Goal: Task Accomplishment & Management: Use online tool/utility

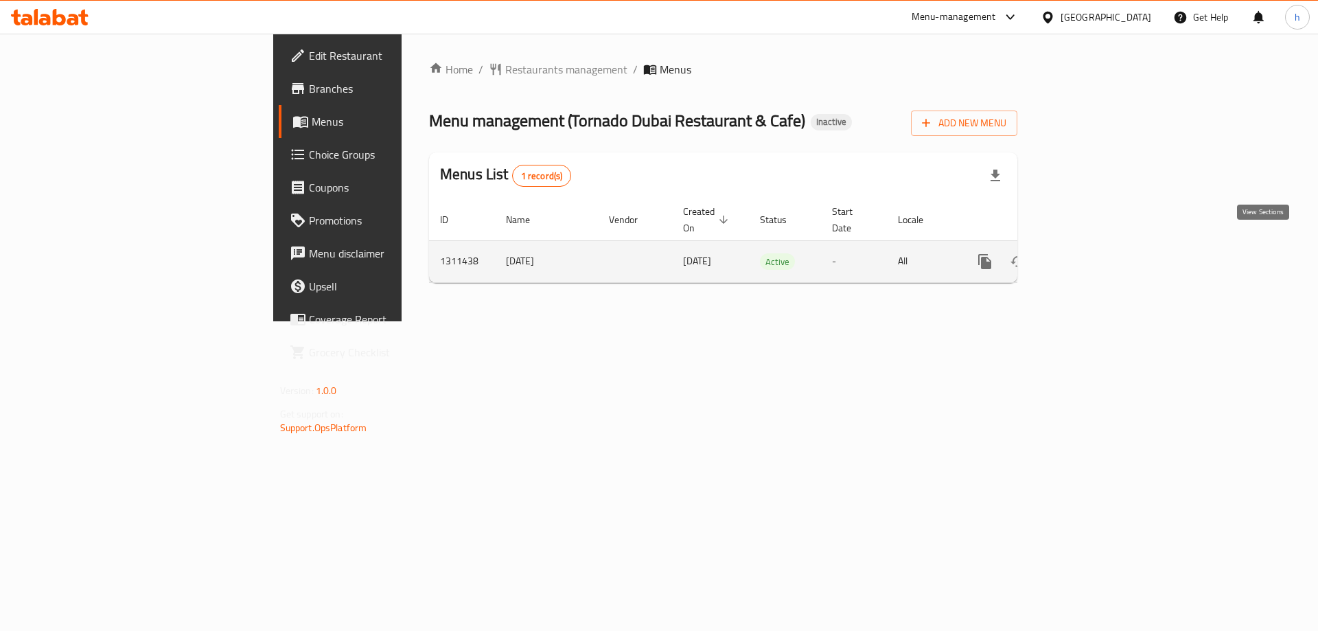
click at [1092, 253] on icon "enhanced table" at bounding box center [1084, 261] width 16 height 16
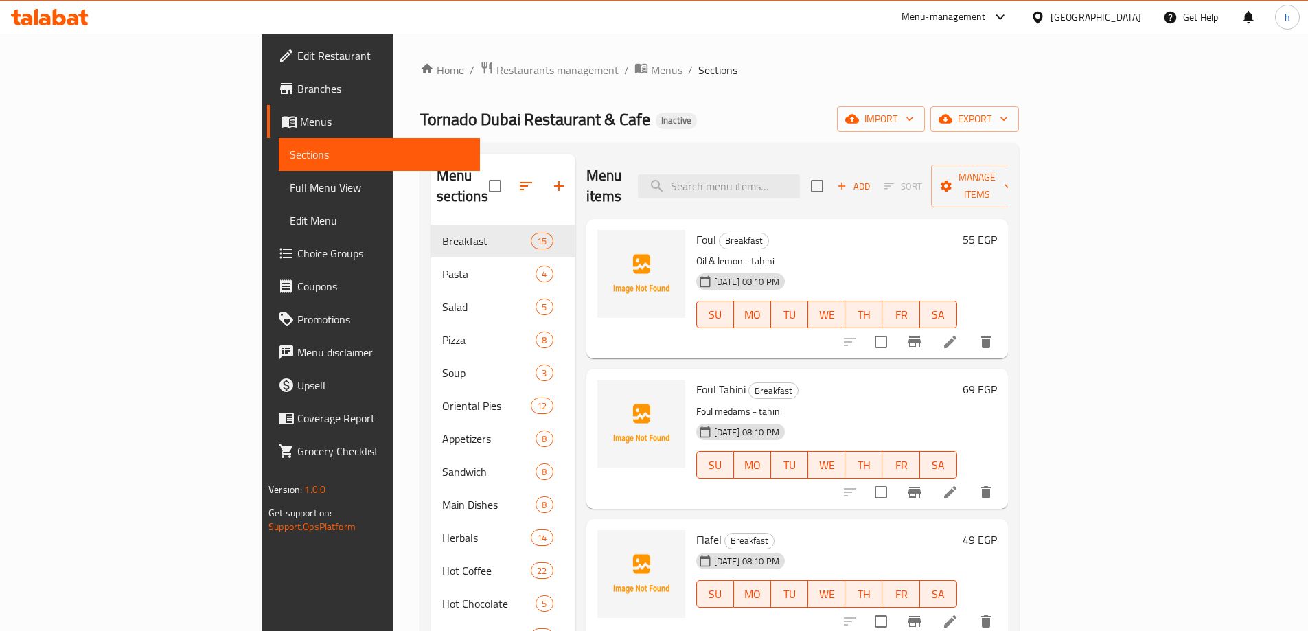
click at [1019, 89] on div "Home / Restaurants management / Menus / Sections Tornado Dubai Restaurant & Caf…" at bounding box center [719, 428] width 599 height 734
click at [914, 116] on span "import" at bounding box center [881, 119] width 66 height 17
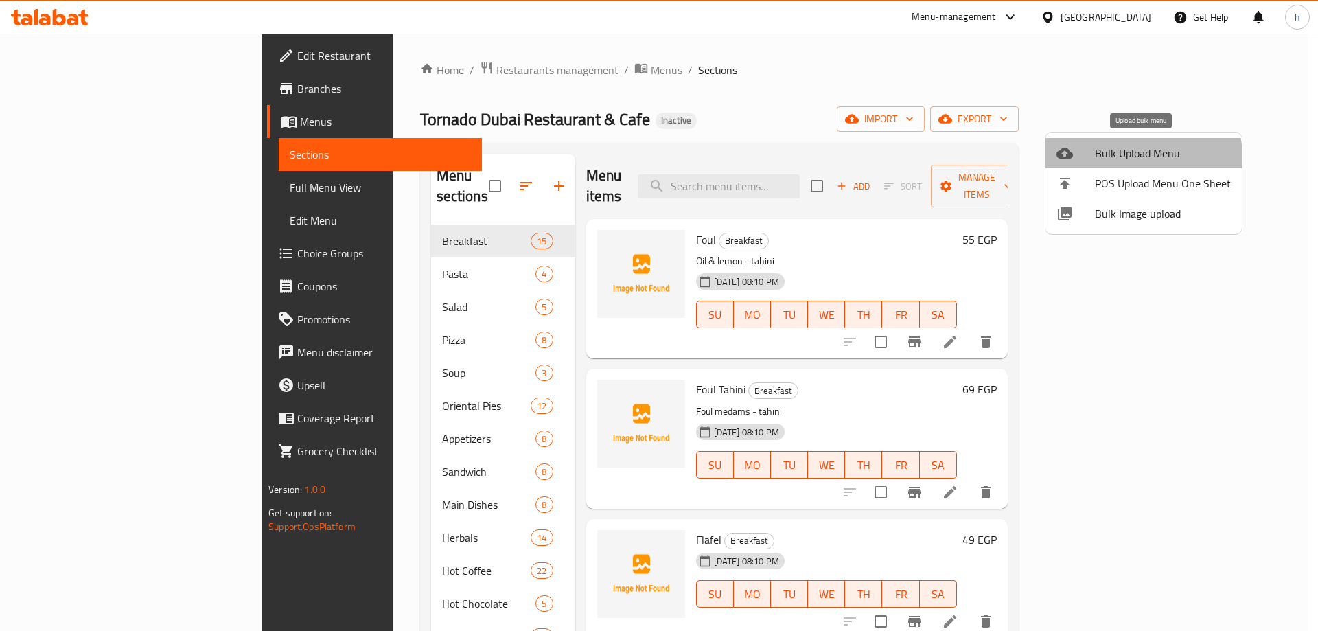
click at [1118, 161] on span "Bulk Upload Menu" at bounding box center [1163, 153] width 136 height 16
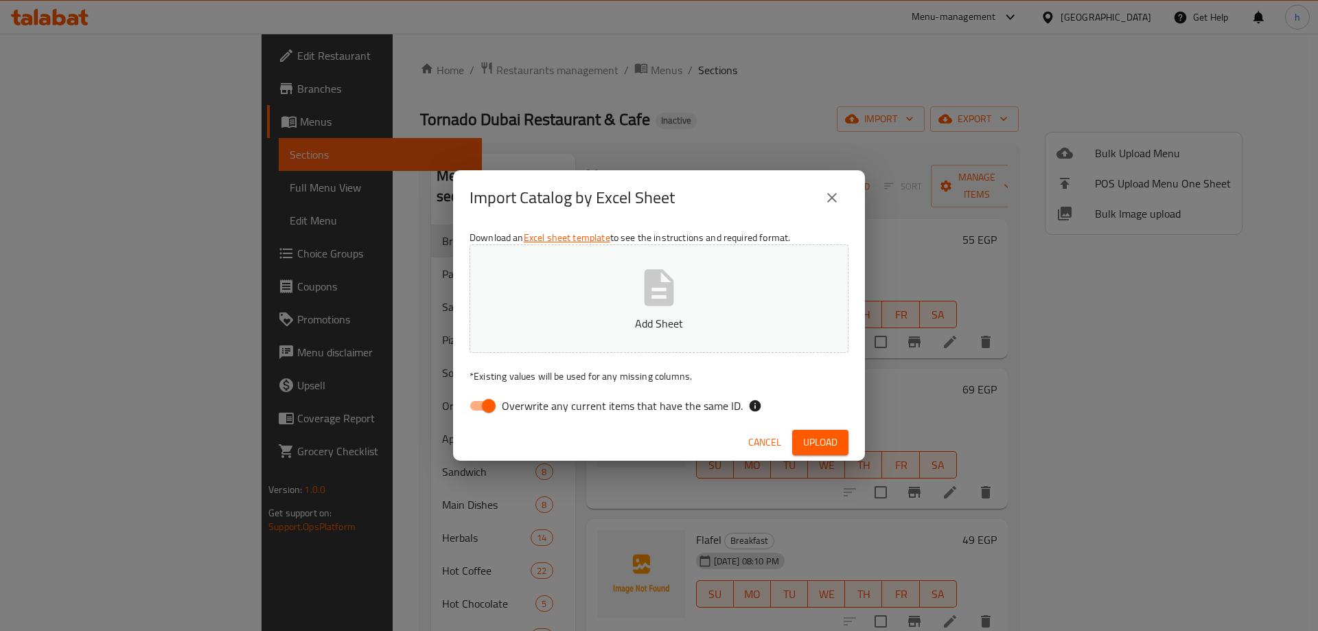
click at [480, 409] on input "Overwrite any current items that have the same ID." at bounding box center [489, 406] width 78 height 26
checkbox input "false"
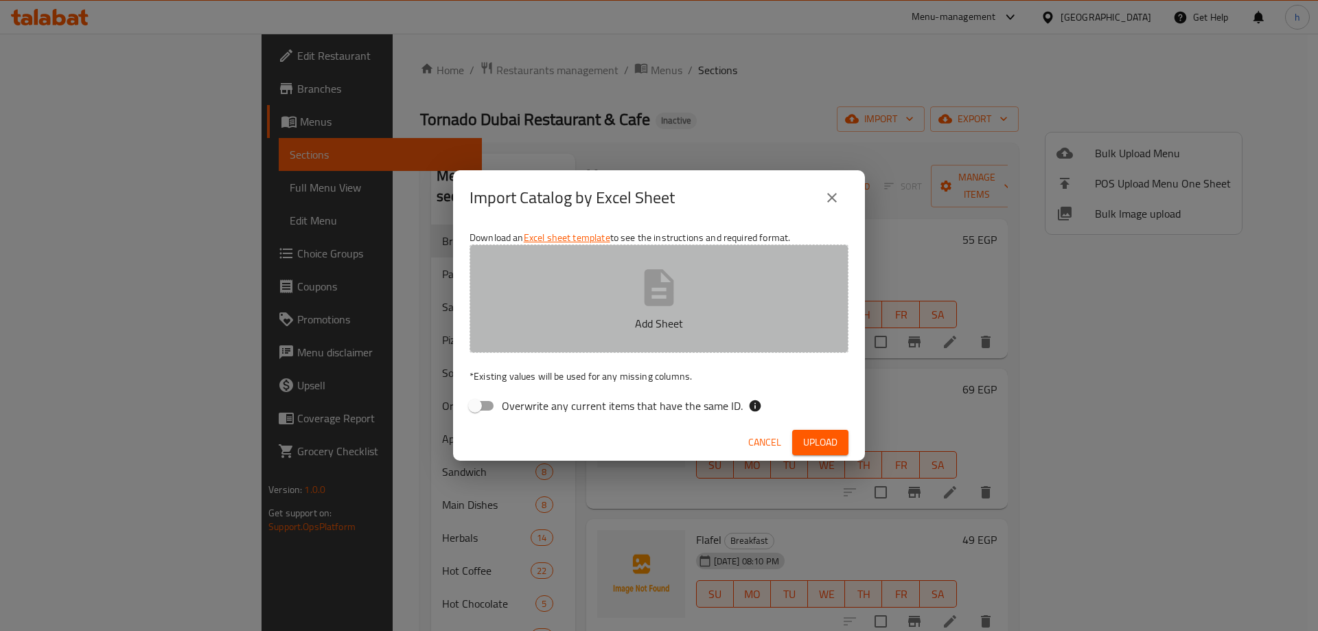
click at [667, 303] on icon "button" at bounding box center [660, 287] width 30 height 36
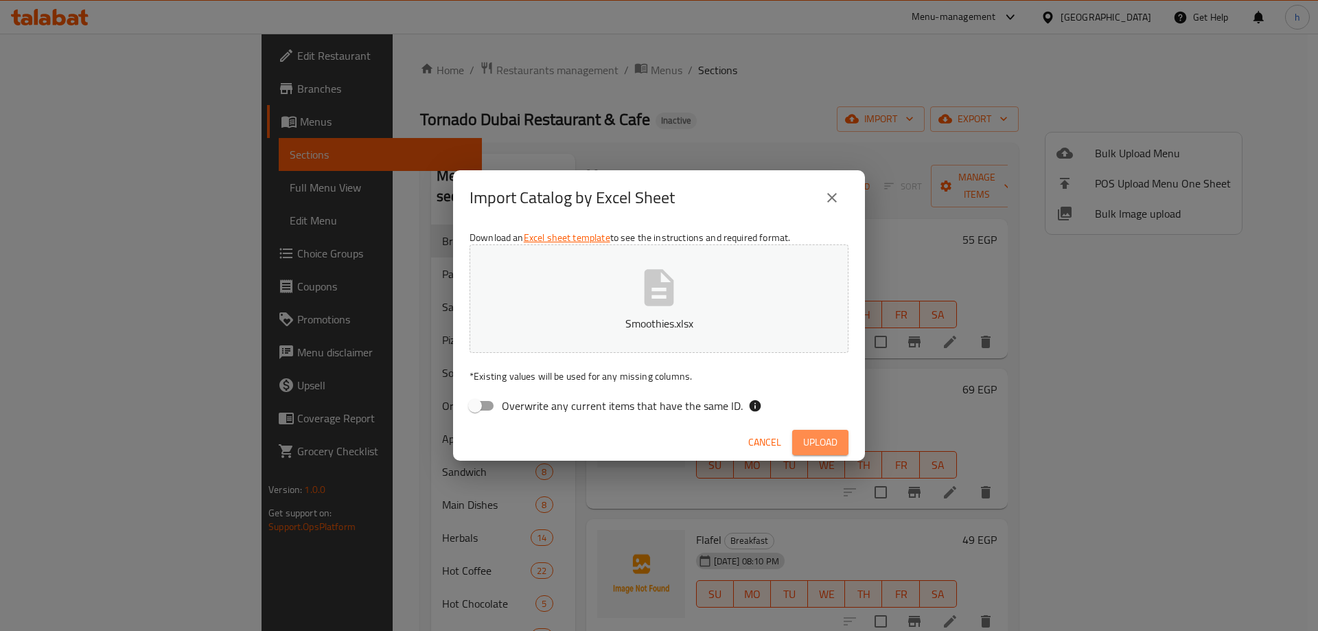
click at [828, 439] on span "Upload" at bounding box center [820, 442] width 34 height 17
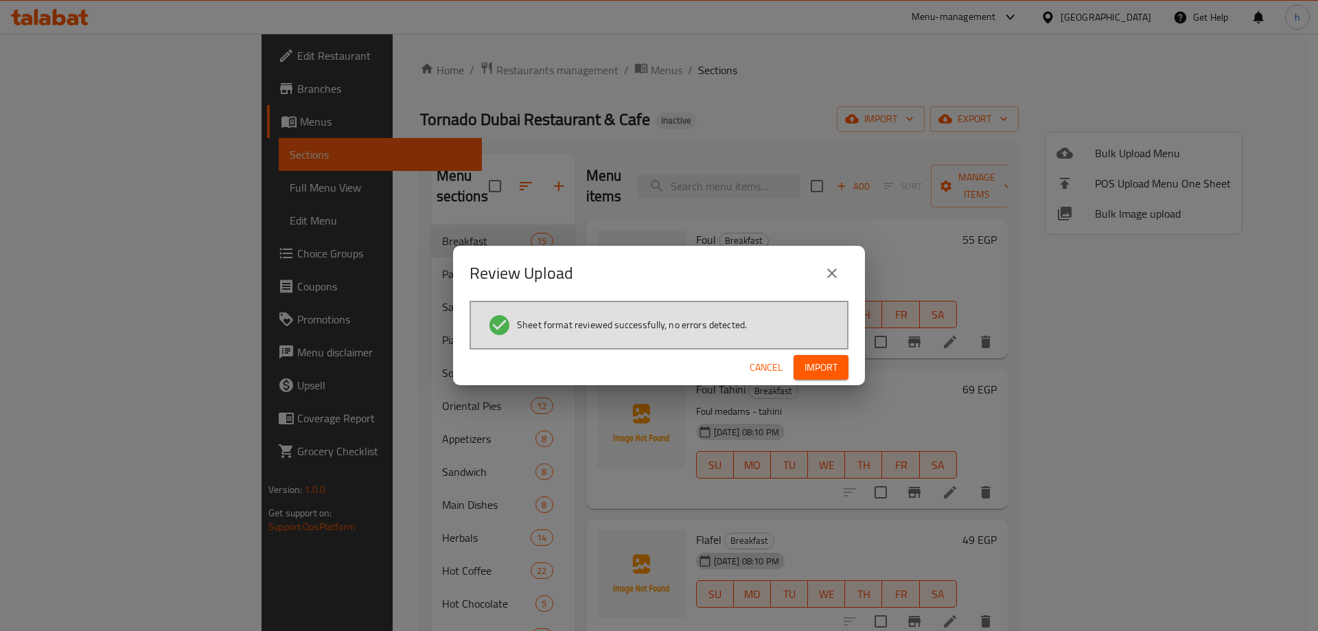
click at [837, 369] on button "Import" at bounding box center [820, 367] width 55 height 25
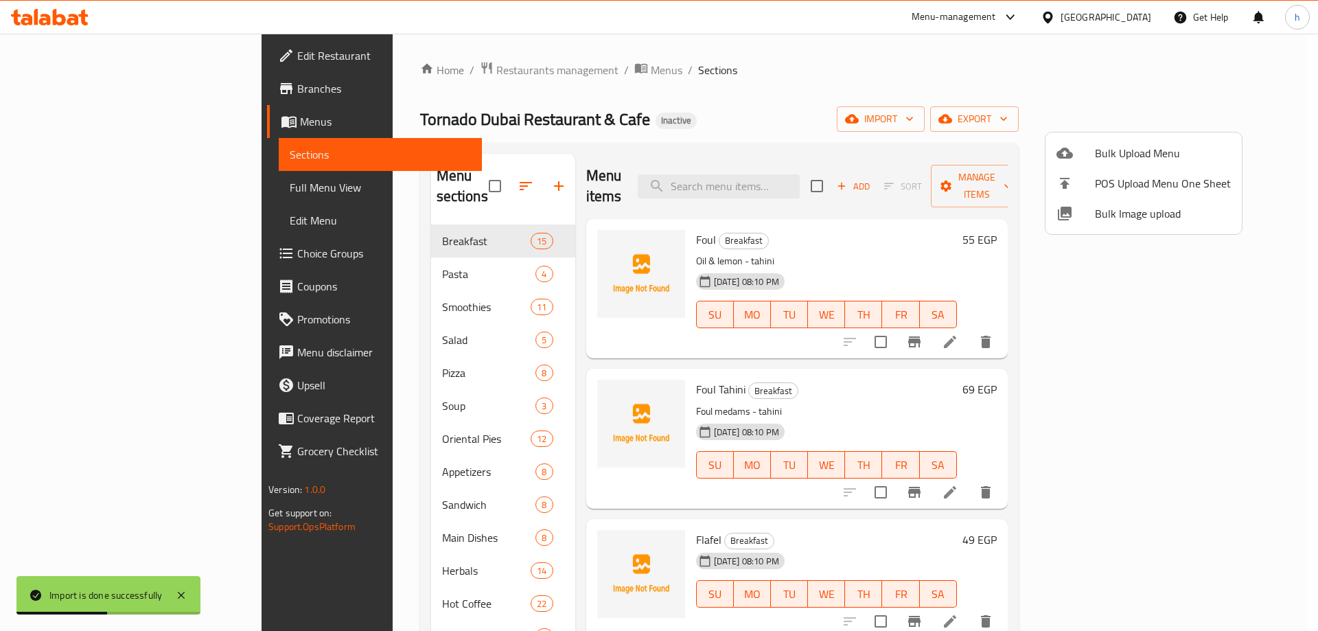
click at [695, 108] on div at bounding box center [659, 315] width 1318 height 631
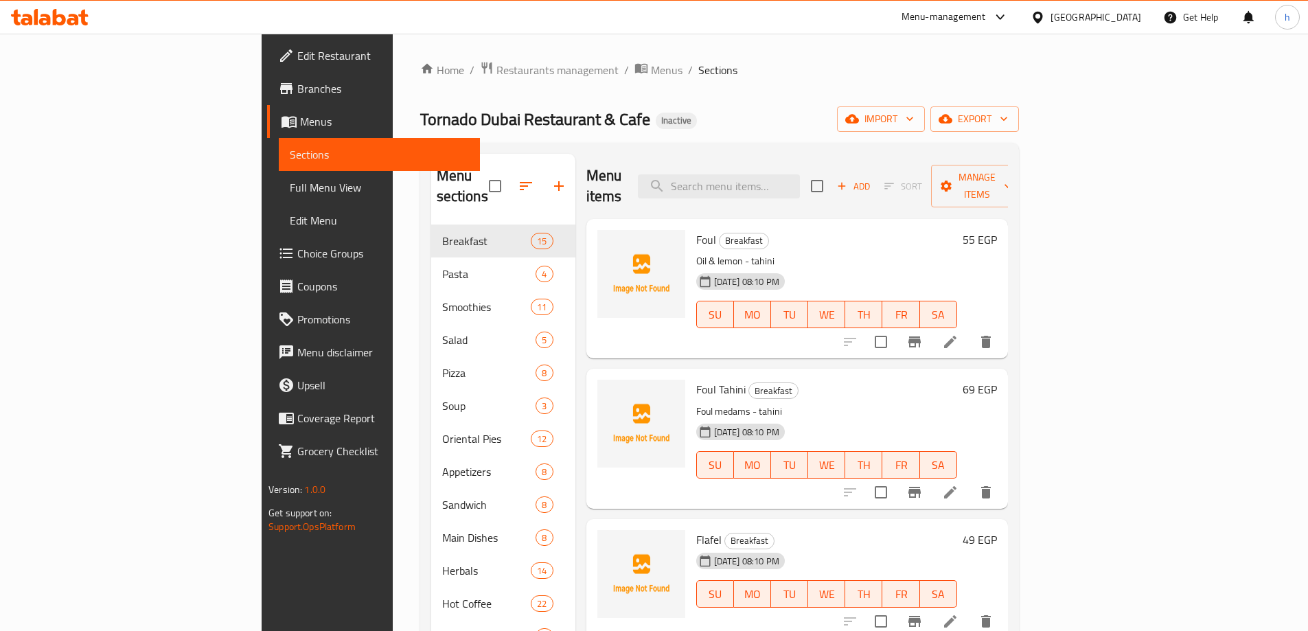
click at [660, 140] on div "Home / Restaurants management / Menus / Sections Tornado Dubai Restaurant & Caf…" at bounding box center [719, 431] width 599 height 740
click at [914, 119] on span "import" at bounding box center [881, 119] width 66 height 17
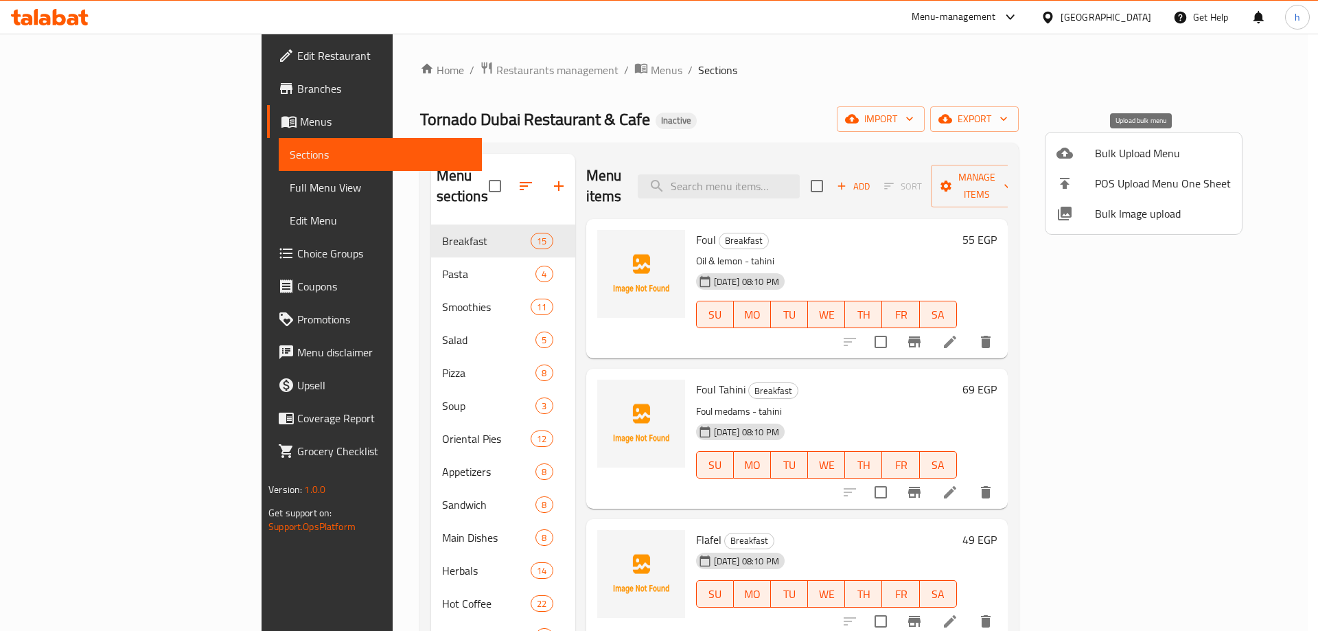
click at [1091, 163] on li "Bulk Upload Menu" at bounding box center [1143, 153] width 196 height 30
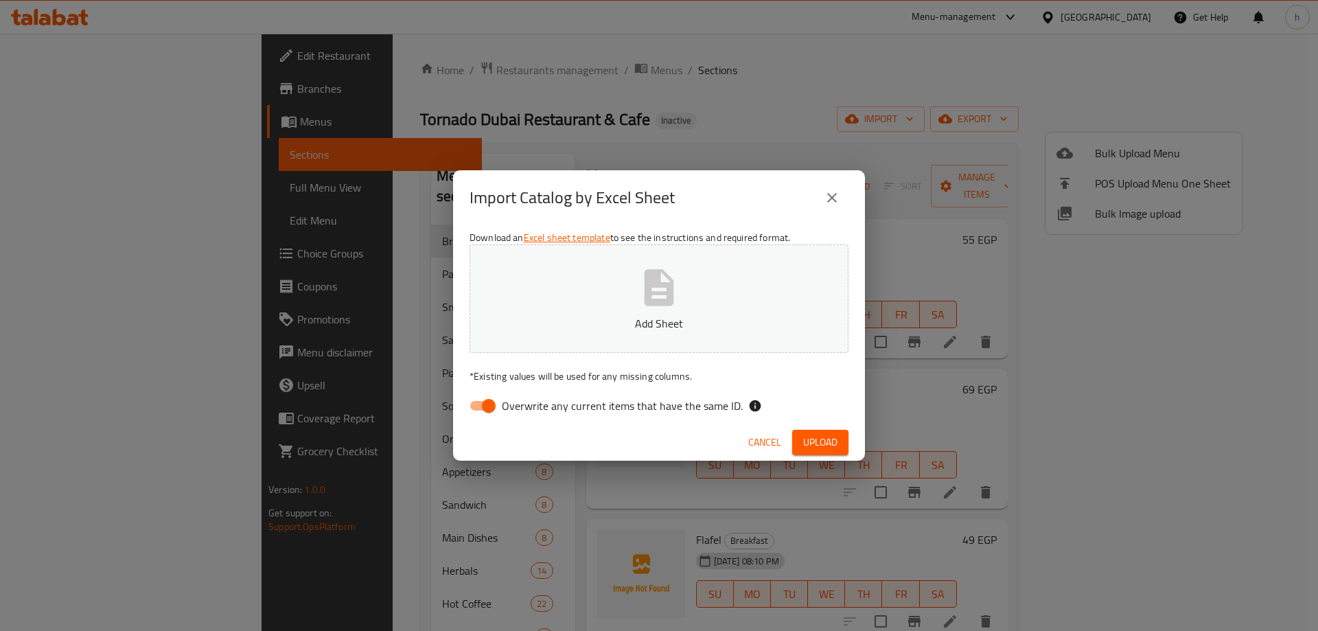
click at [468, 406] on input "Overwrite any current items that have the same ID." at bounding box center [489, 406] width 78 height 26
checkbox input "false"
click at [649, 317] on p "Add Sheet" at bounding box center [659, 323] width 336 height 16
click at [816, 439] on span "Upload" at bounding box center [820, 442] width 34 height 17
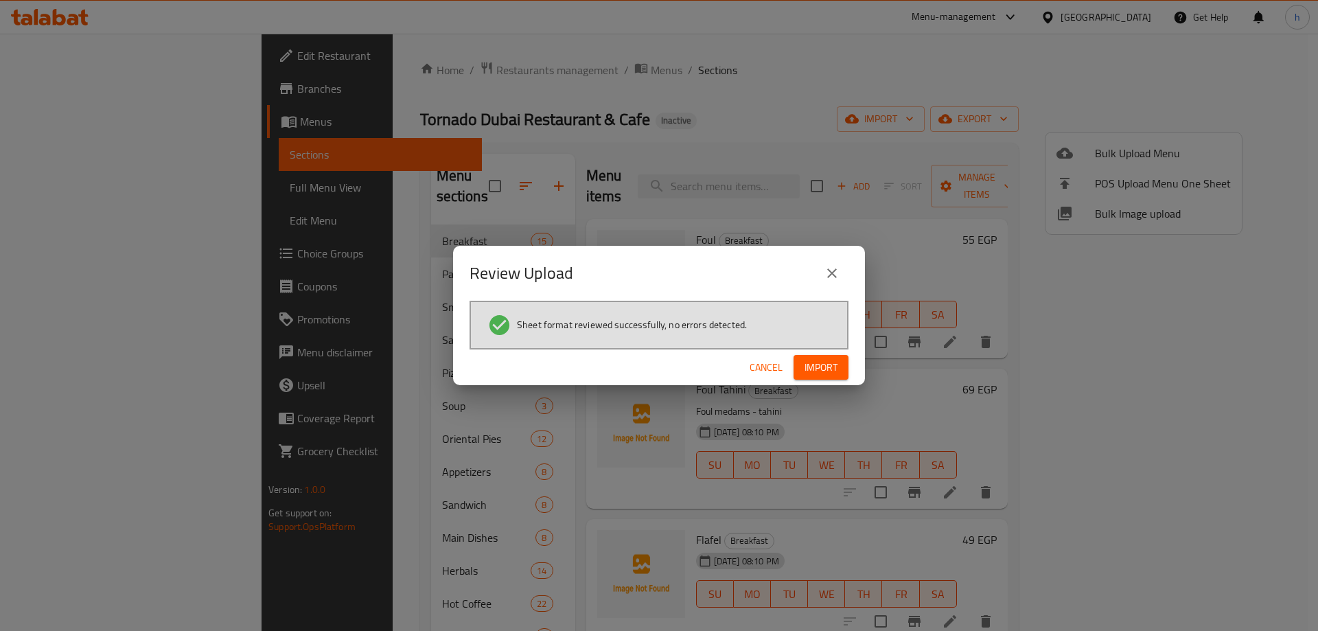
click at [831, 367] on span "Import" at bounding box center [820, 367] width 33 height 17
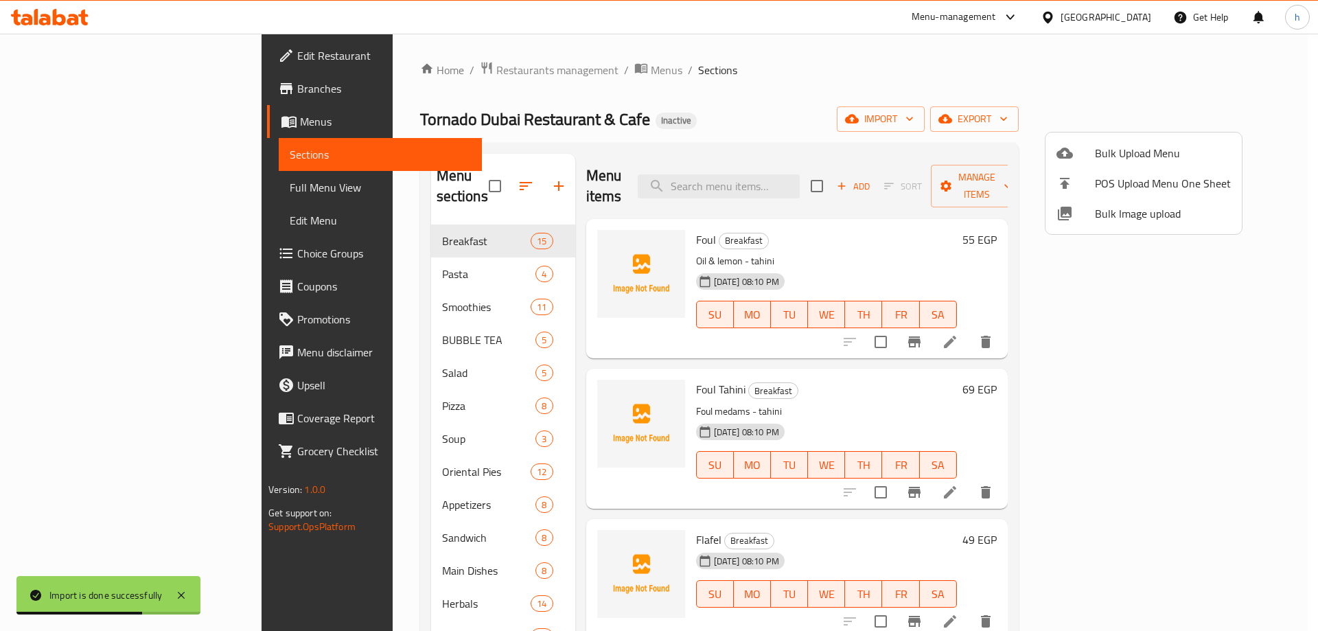
click at [745, 99] on div at bounding box center [659, 315] width 1318 height 631
